Goal: Find specific page/section: Find specific page/section

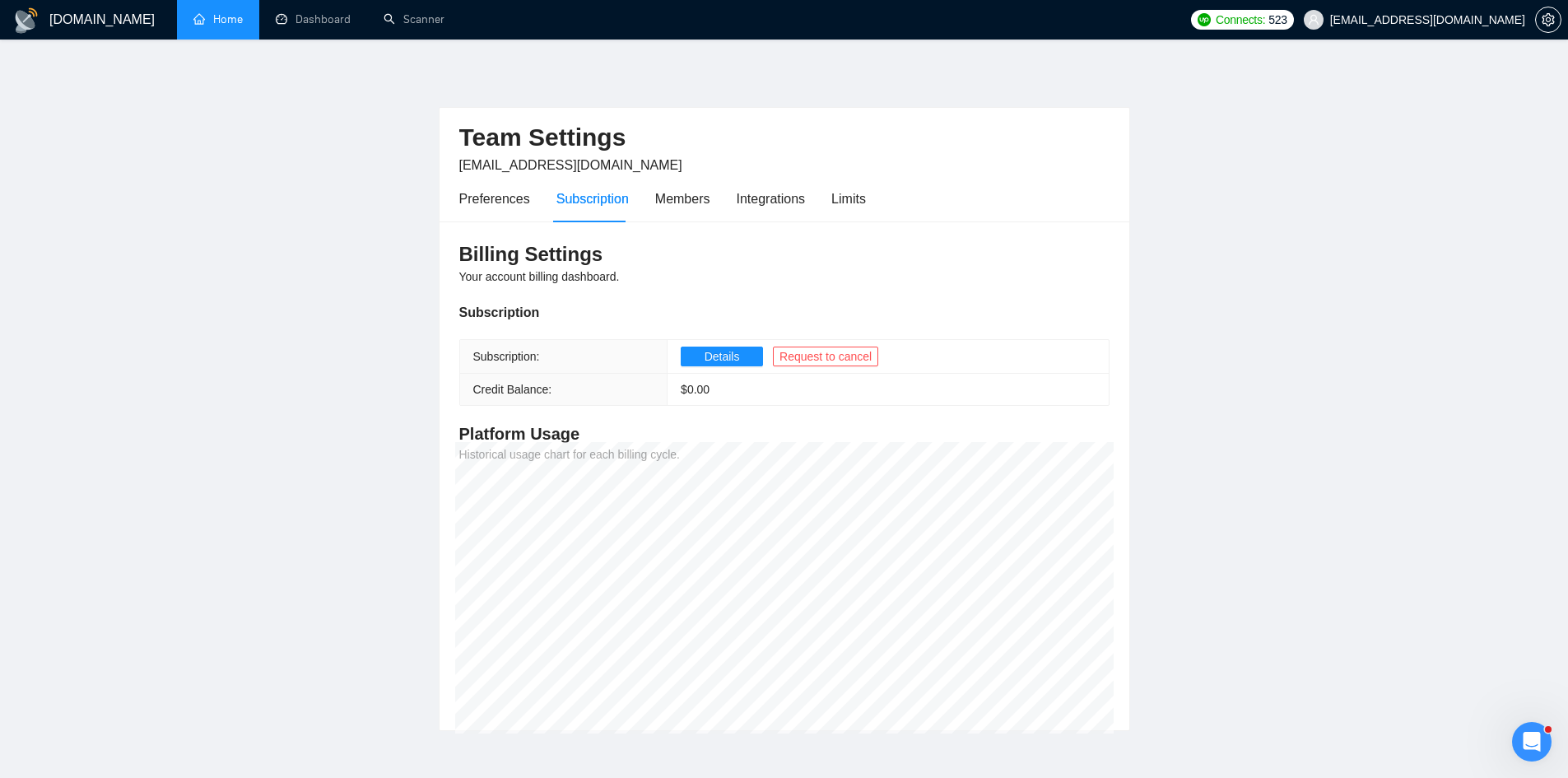
click at [227, 19] on link "Home" at bounding box center [218, 20] width 49 height 14
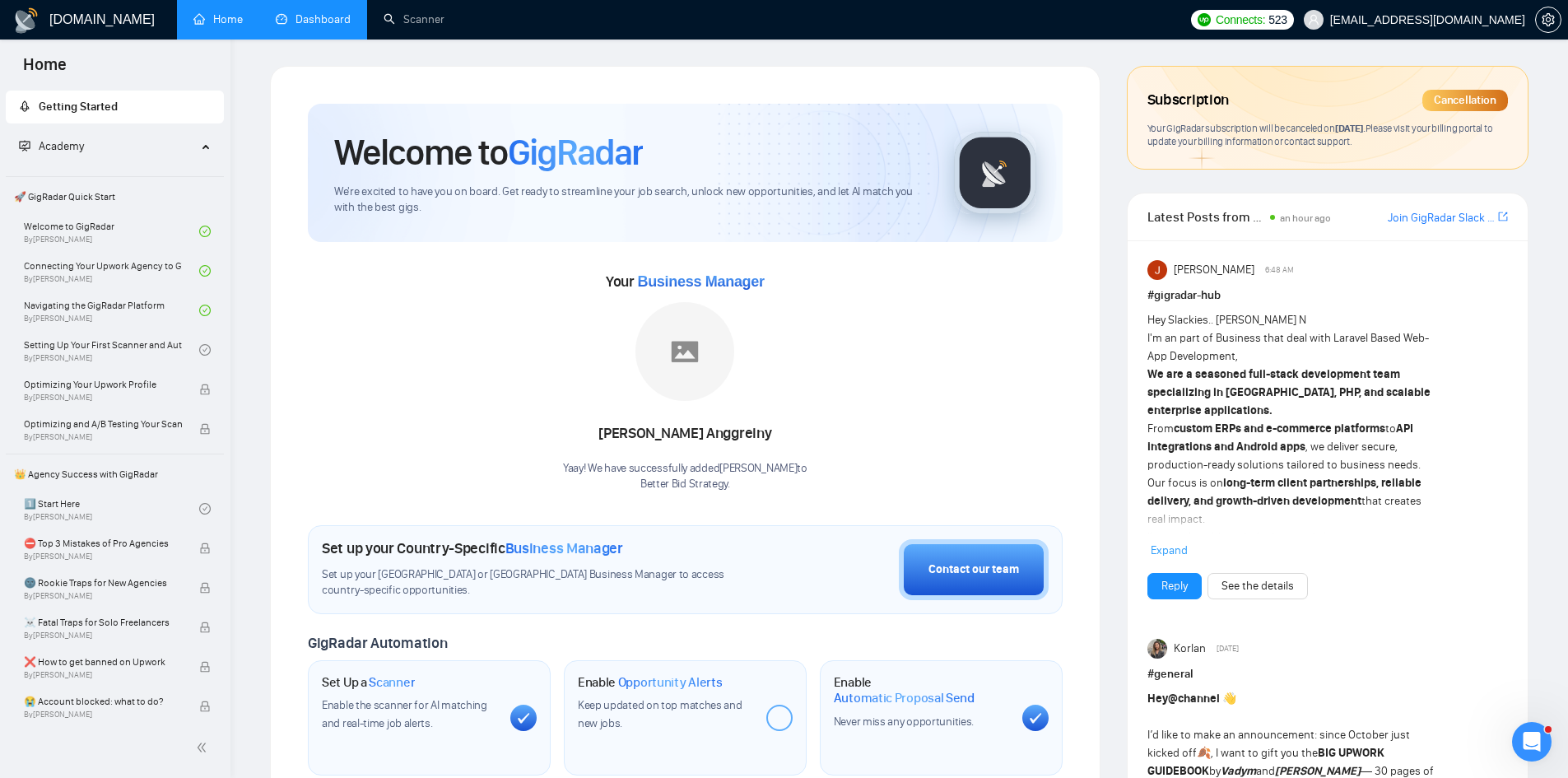
click at [309, 27] on link "Dashboard" at bounding box center [313, 20] width 75 height 14
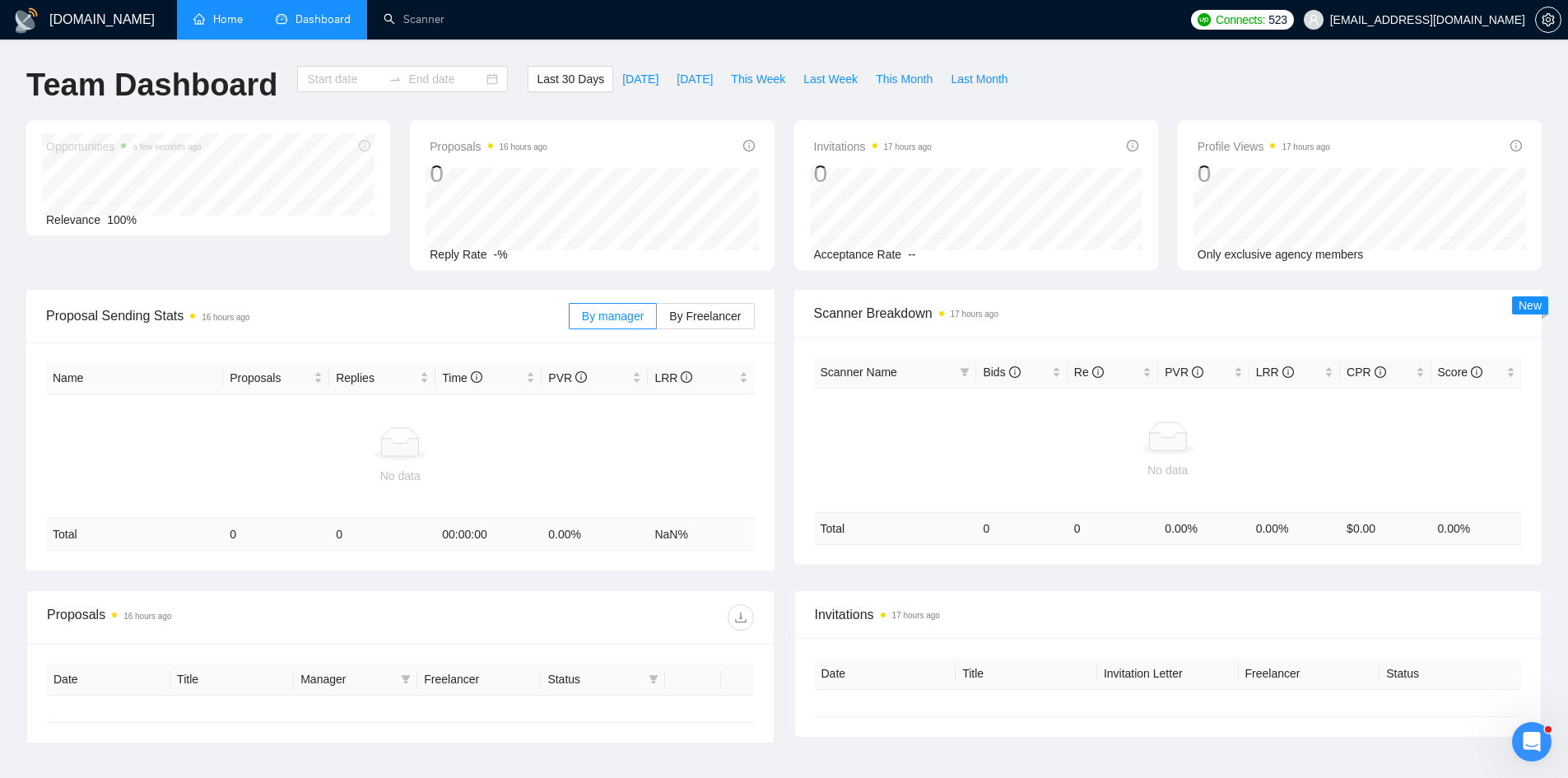
type input "[DATE]"
